Goal: Check status: Check status

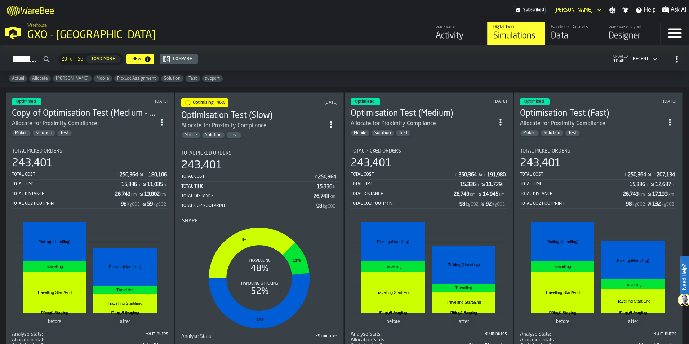
scroll to position [36, 0]
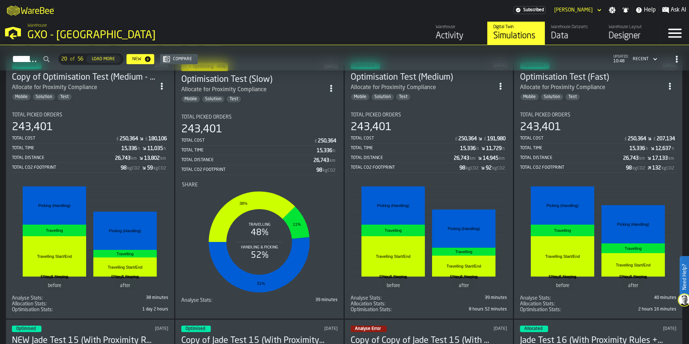
click at [116, 186] on rect "stat-" at bounding box center [90, 237] width 149 height 108
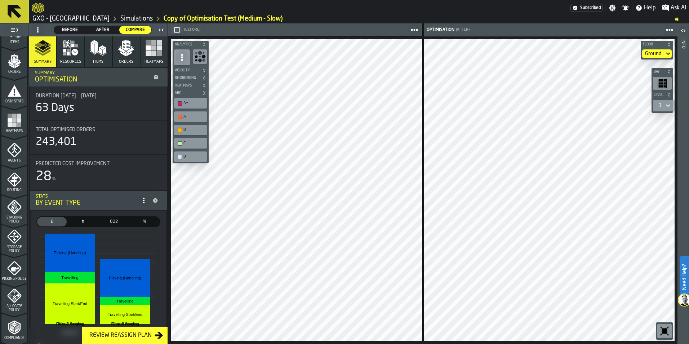
click at [121, 18] on link "Simulations" at bounding box center [136, 19] width 32 height 8
